Goal: Check status

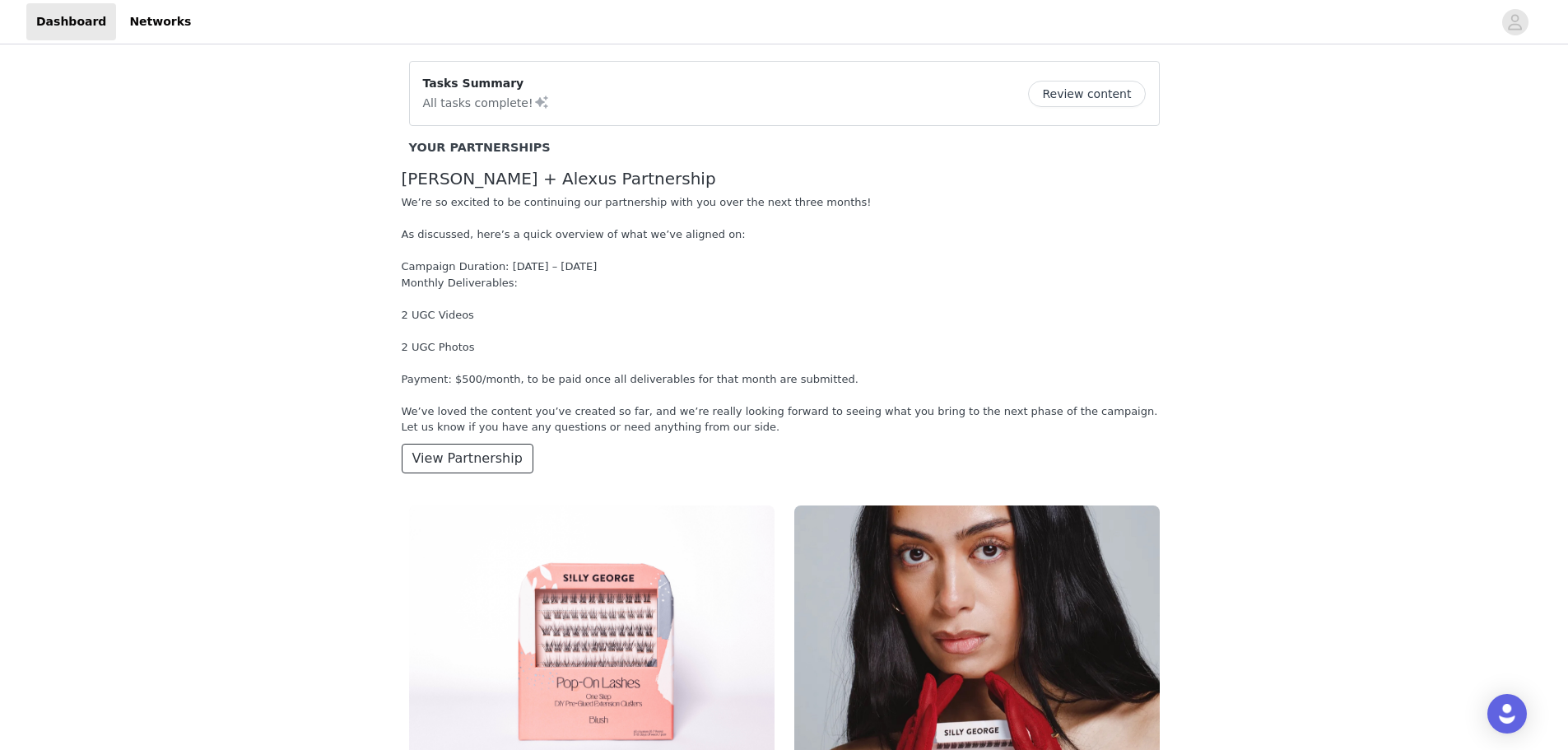
click at [458, 456] on button "View Partnership" at bounding box center [467, 458] width 132 height 30
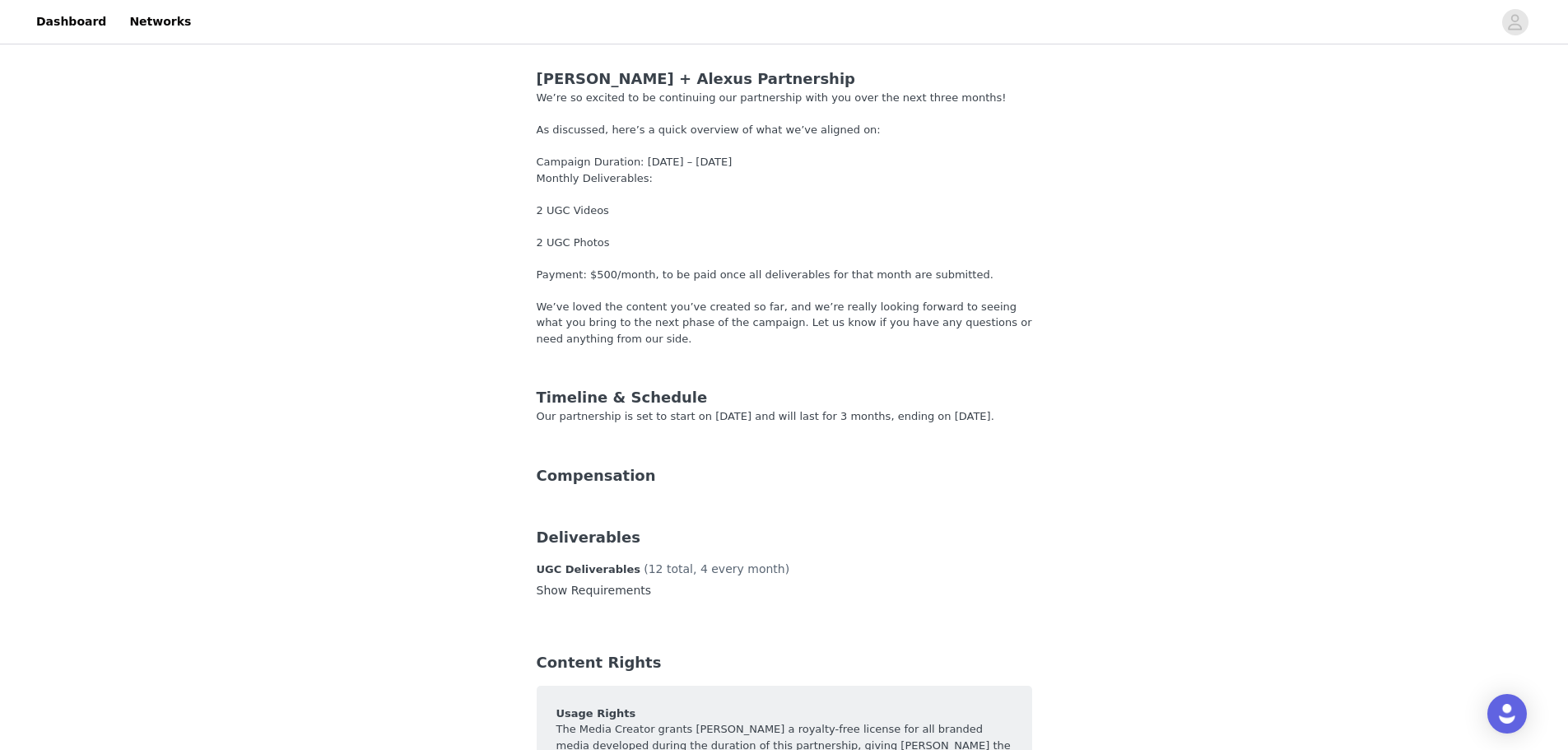
click at [569, 486] on div "Compensation" at bounding box center [784, 475] width 496 height 22
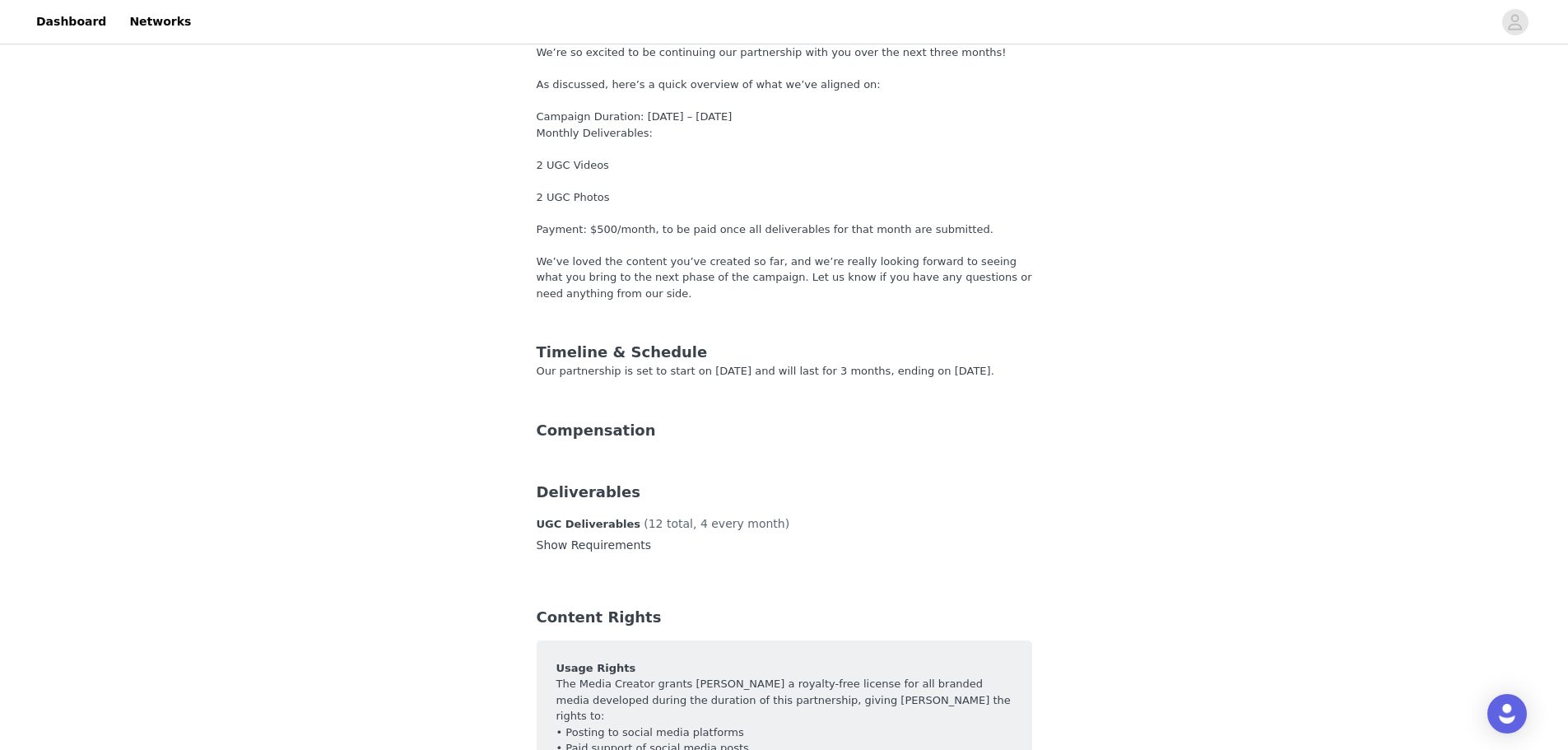
scroll to position [82, 0]
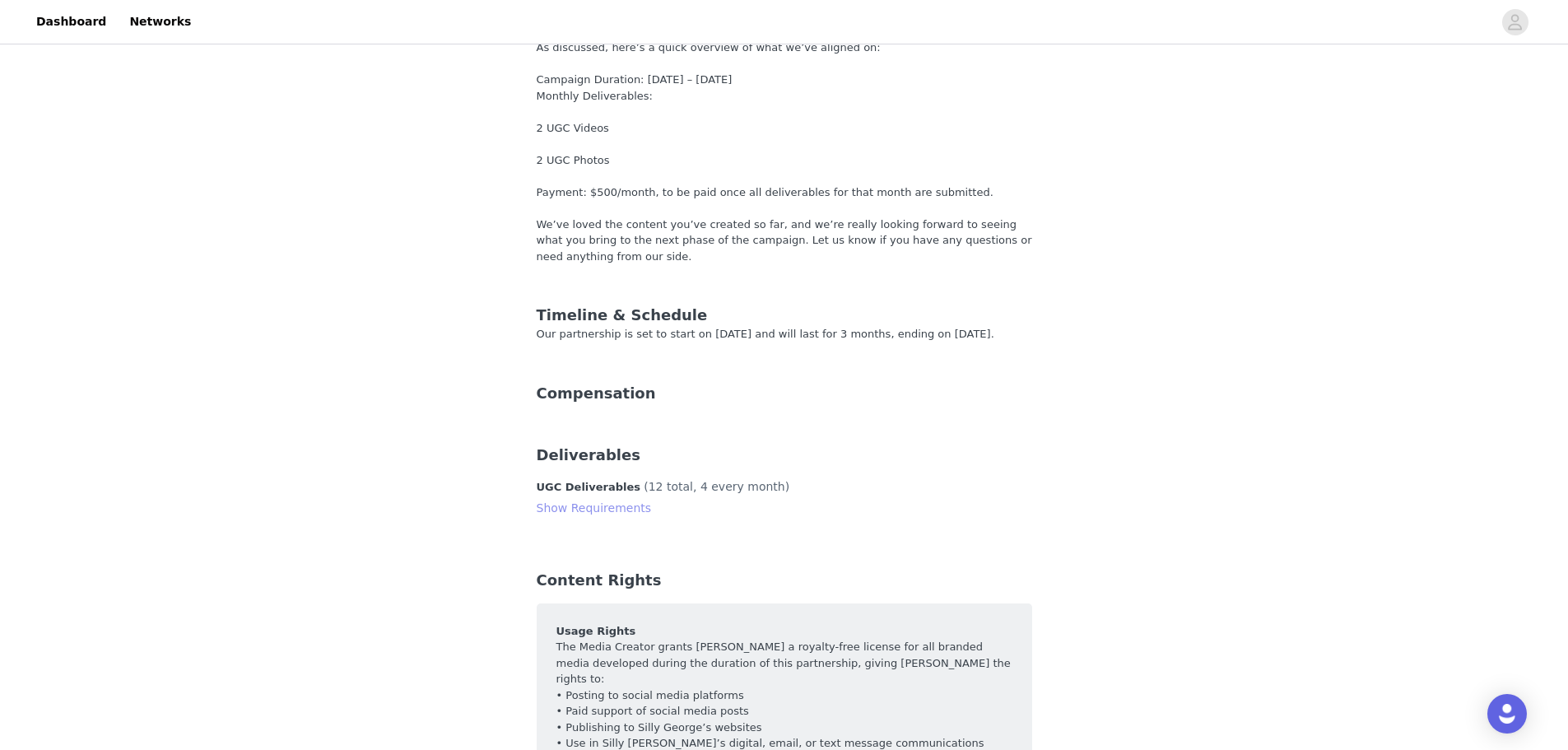
click at [590, 512] on link "Show Requirements" at bounding box center [594, 507] width 115 height 13
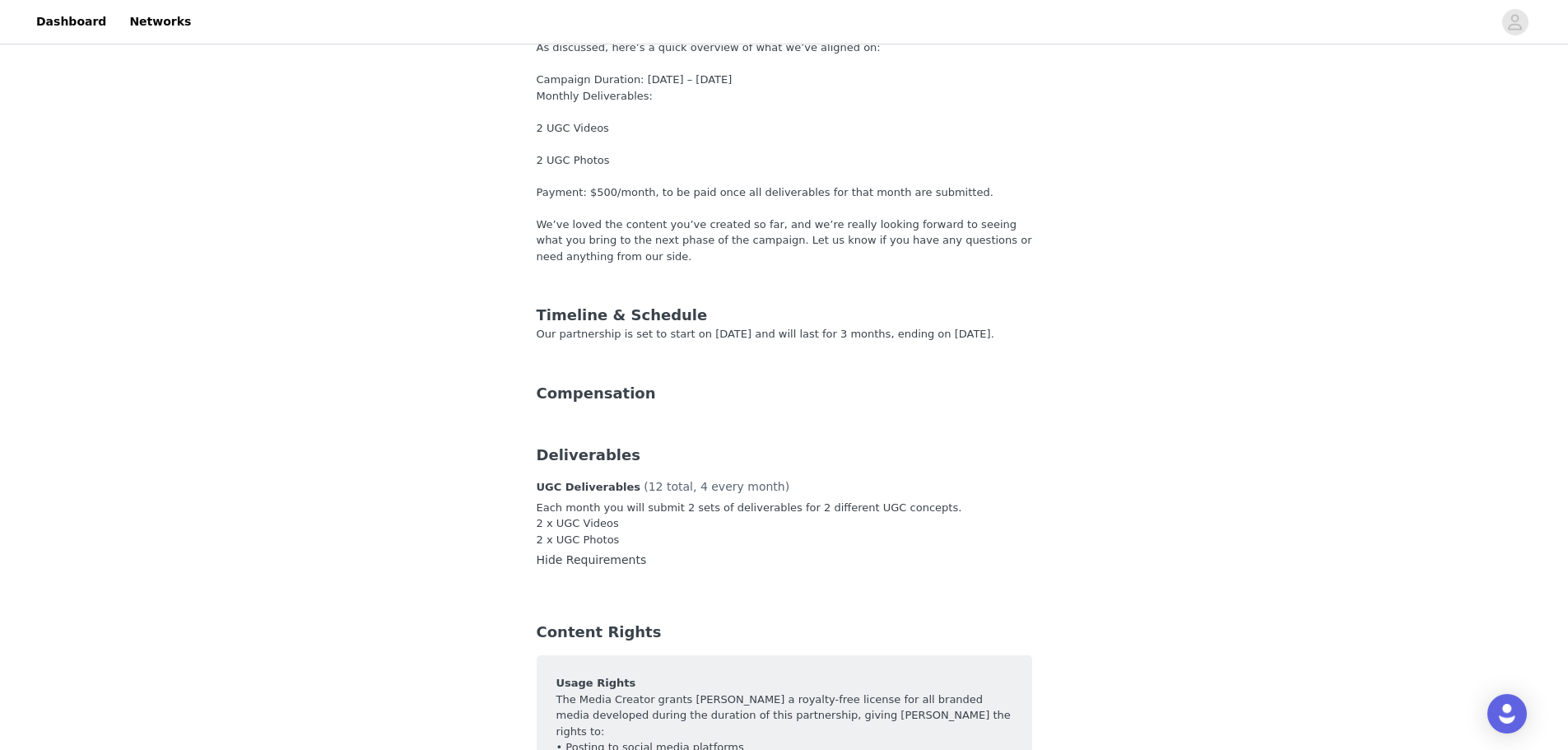
drag, startPoint x: 543, startPoint y: 337, endPoint x: 994, endPoint y: 341, distance: 451.0
click at [994, 341] on div "Timeline & Schedule Our partnership is set to start on [DATE] and will last for…" at bounding box center [784, 323] width 535 height 78
click at [1083, 369] on div "[PERSON_NAME] + [PERSON_NAME] Partnership We’re so excited to be continuing our…" at bounding box center [784, 488] width 1568 height 1047
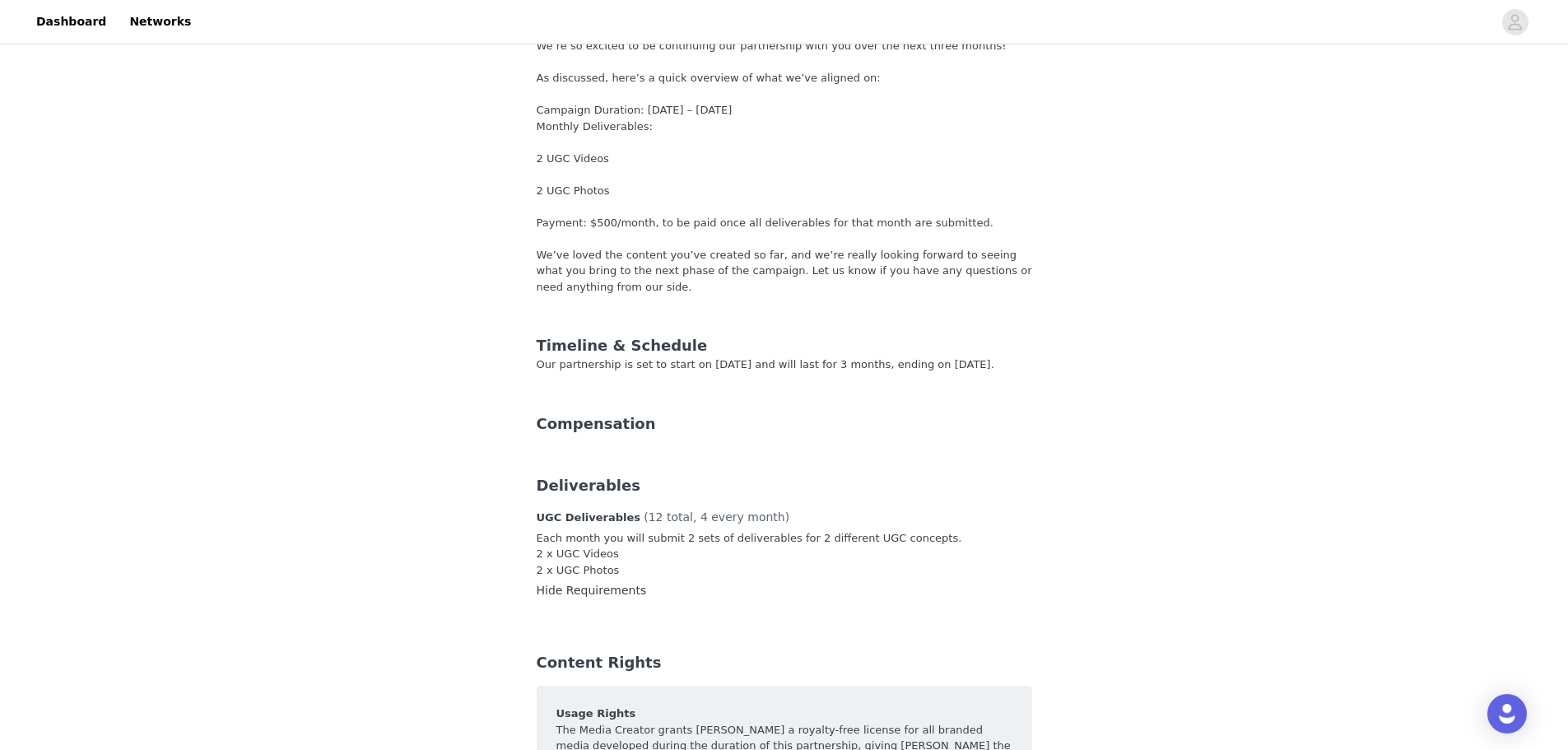
scroll to position [0, 0]
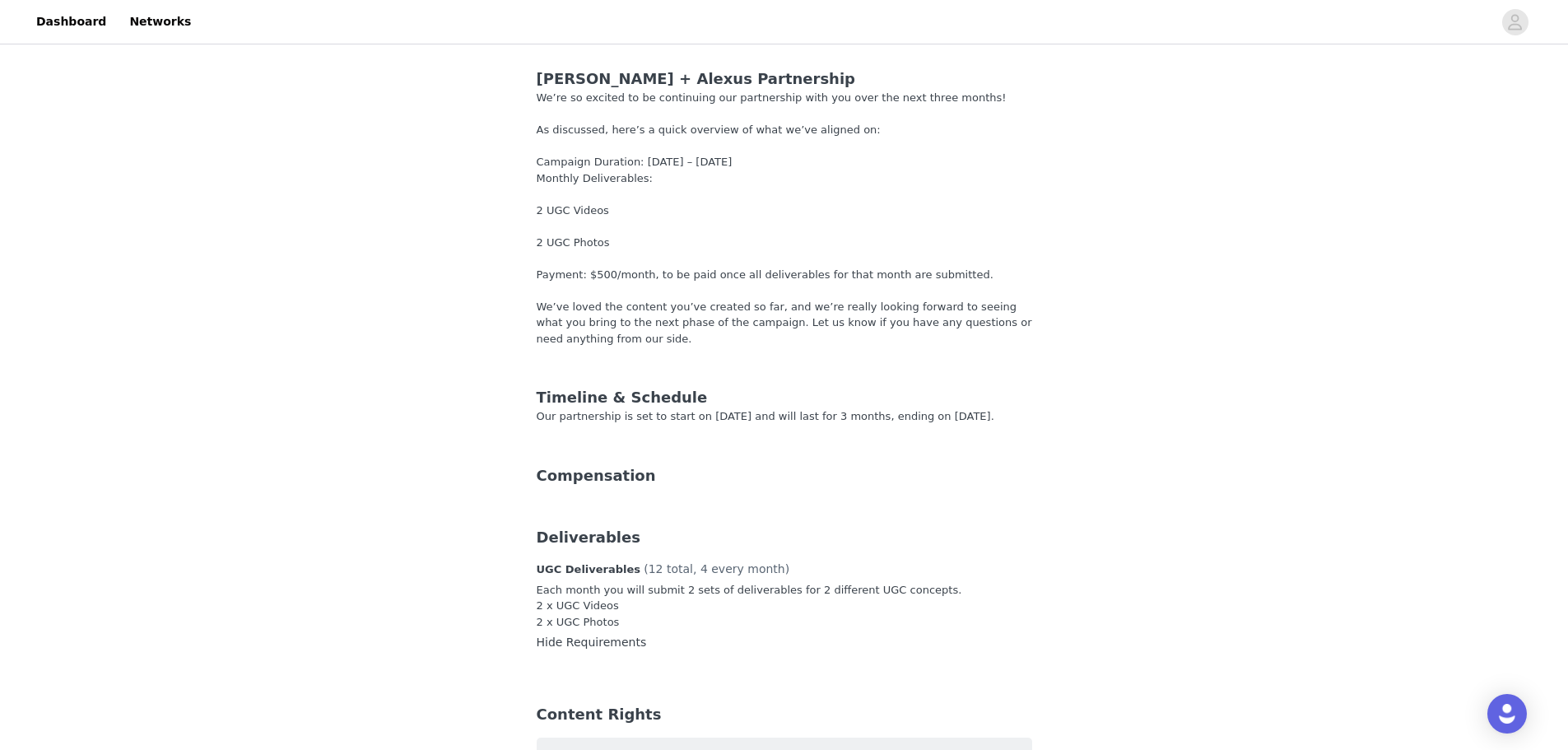
click at [567, 491] on div "Compensation" at bounding box center [784, 475] width 535 height 62
click at [624, 424] on div "Timeline & Schedule Our partnership is set to start on [DATE] and will last for…" at bounding box center [784, 406] width 535 height 78
